Goal: Task Accomplishment & Management: Manage account settings

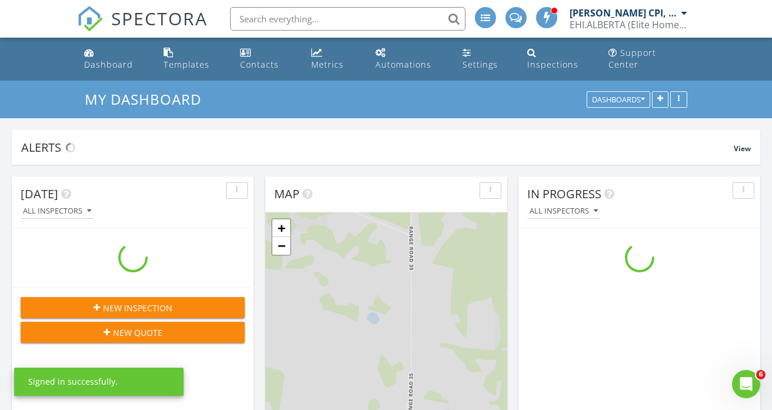
scroll to position [1072, 773]
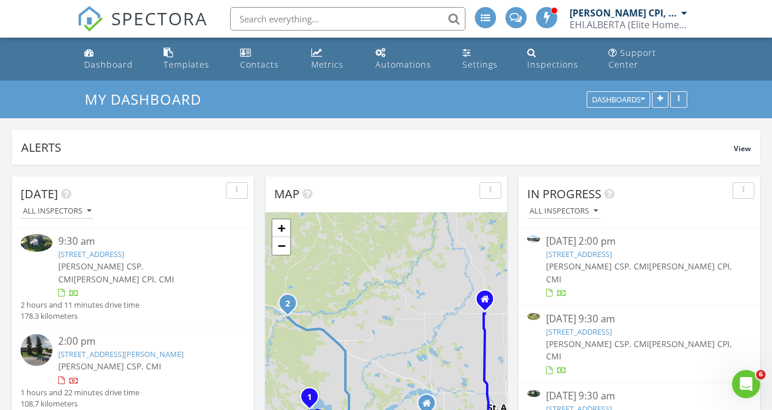
click at [606, 249] on link "26, 27118 Hwy 18, Westlock County, AB T7P2P5" at bounding box center [579, 254] width 66 height 11
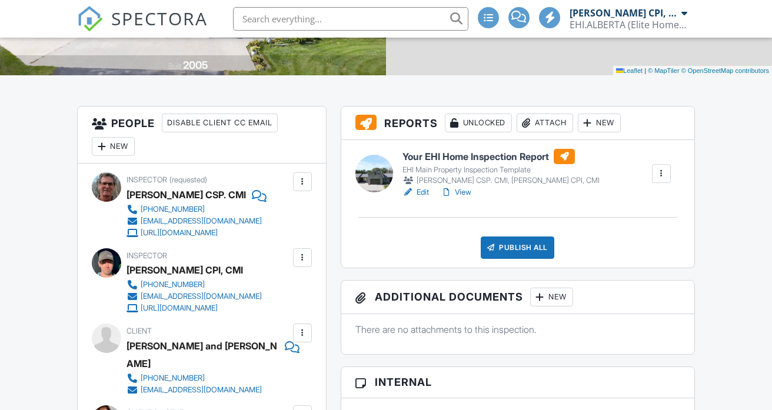
scroll to position [239, 0]
click at [424, 198] on link "Edit" at bounding box center [415, 192] width 26 height 12
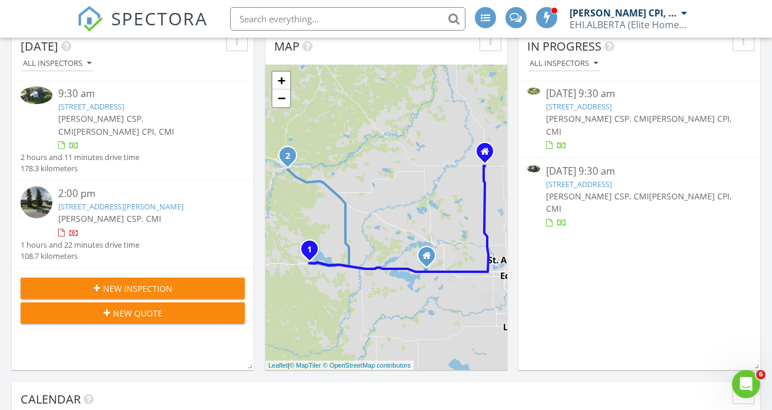
scroll to position [148, 0]
click at [80, 101] on link "53515 Rge Rd 110, Rural Yellowhead County, AB T0E0S0" at bounding box center [91, 106] width 66 height 11
click at [588, 101] on link "56228 Range Rd 231, Sturgeon County, AB T0A 1N3" at bounding box center [579, 106] width 66 height 11
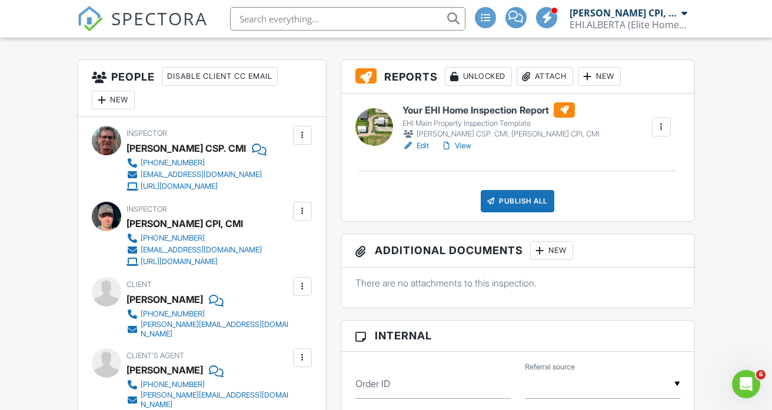
scroll to position [288, 0]
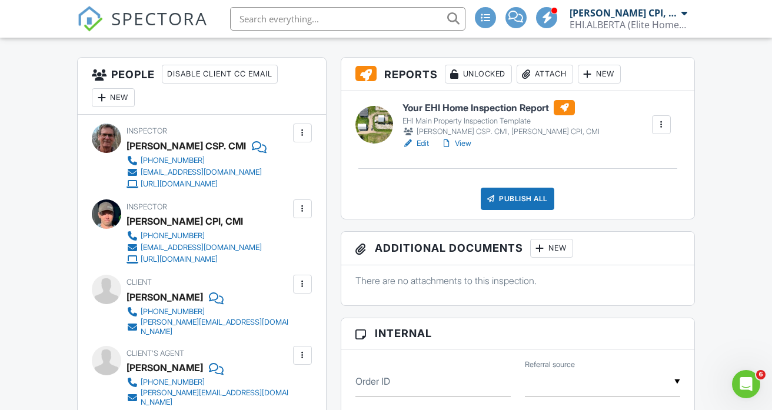
click at [415, 149] on link "Edit" at bounding box center [415, 144] width 26 height 12
